Goal: Information Seeking & Learning: Learn about a topic

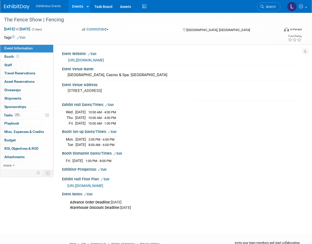
click at [77, 6] on link "Events" at bounding box center [77, 6] width 19 height 13
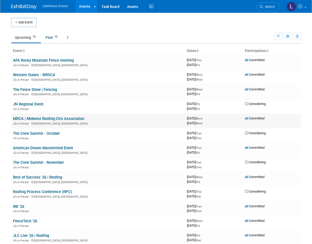
click at [67, 118] on link "MRCA | Midwest Roofing Ctrs Association" at bounding box center [48, 118] width 71 height 5
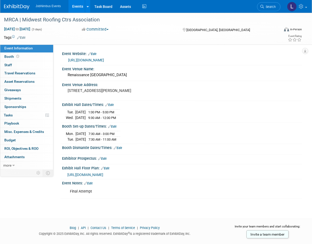
click at [97, 61] on link "https://associationdatabase.com/aws/MRCA/pt/sp/conference" at bounding box center [86, 60] width 36 height 4
click at [22, 57] on link "Booth" at bounding box center [26, 57] width 53 height 8
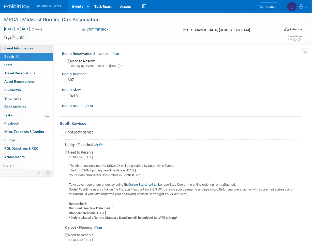
click at [22, 48] on span "Event Information" at bounding box center [18, 48] width 28 height 4
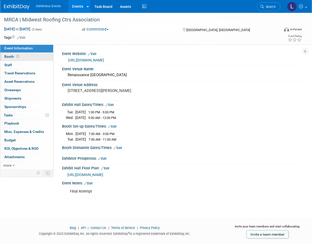
click at [27, 58] on link "Booth" at bounding box center [26, 57] width 53 height 8
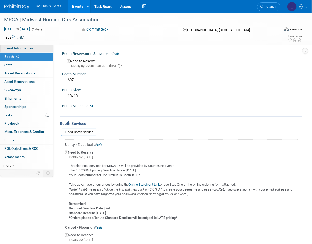
click at [30, 50] on span "Event Information" at bounding box center [18, 48] width 28 height 4
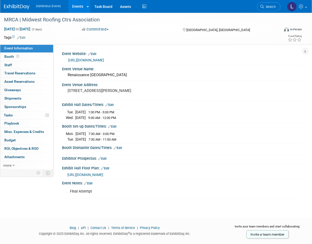
click at [103, 174] on span "https://homebase.map-dynamics.com/mrca2025/marketplace/1466964" at bounding box center [85, 175] width 36 height 4
click at [37, 56] on link "Booth" at bounding box center [26, 57] width 53 height 8
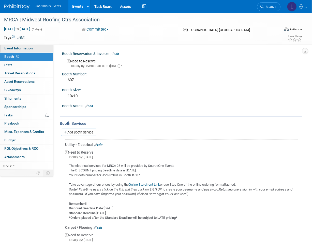
click at [25, 49] on span "Event Information" at bounding box center [18, 48] width 28 height 4
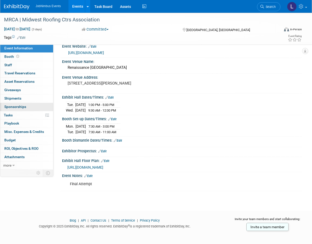
scroll to position [7, 0]
drag, startPoint x: 68, startPoint y: 82, endPoint x: 140, endPoint y: 85, distance: 71.8
click at [140, 85] on div "1551 Thoreau Dr N, Shaumburg, IL 60173" at bounding box center [112, 86] width 92 height 12
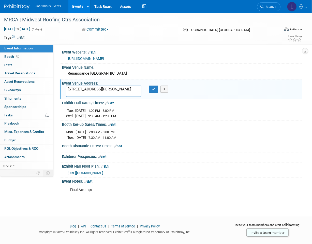
scroll to position [2, 0]
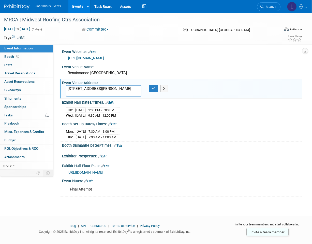
drag, startPoint x: 131, startPoint y: 88, endPoint x: 56, endPoint y: 87, distance: 74.6
click at [56, 87] on div "Event Website: Edit https://associationdatabase.com/aws/MRCA/pt/sp/conference E…" at bounding box center [177, 104] width 249 height 125
click at [153, 90] on button "button" at bounding box center [153, 88] width 9 height 7
